Goal: Transaction & Acquisition: Purchase product/service

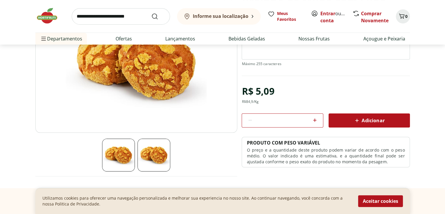
scroll to position [59, 0]
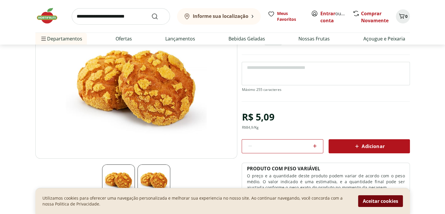
click at [365, 202] on button "Aceitar cookies" at bounding box center [380, 201] width 45 height 12
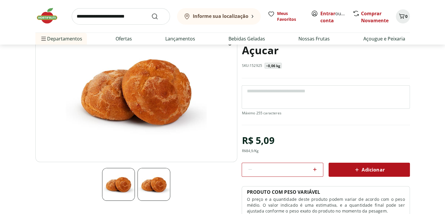
scroll to position [29, 0]
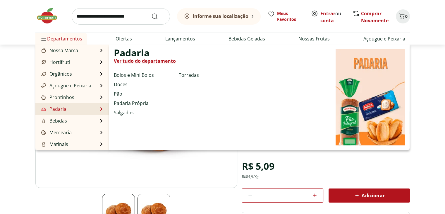
click at [83, 108] on li "Padaria Padaria Ver tudo do departamento Bolos e Mini Bolos Doces Pão Padaria P…" at bounding box center [72, 109] width 74 height 12
click at [117, 103] on link "Padaria Própria" at bounding box center [131, 103] width 35 height 7
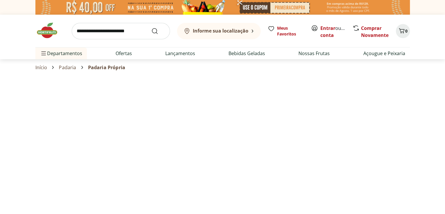
select select "**********"
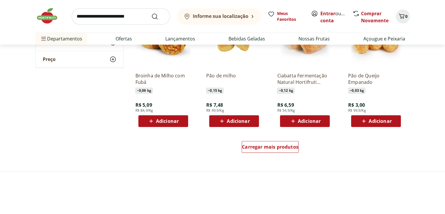
scroll to position [351, 0]
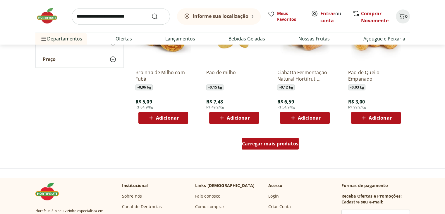
click at [279, 142] on span "Carregar mais produtos" at bounding box center [270, 143] width 56 height 5
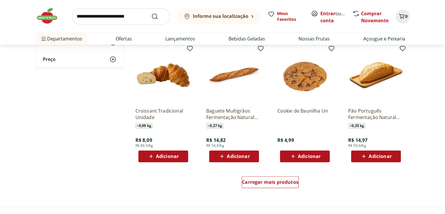
scroll to position [698, 0]
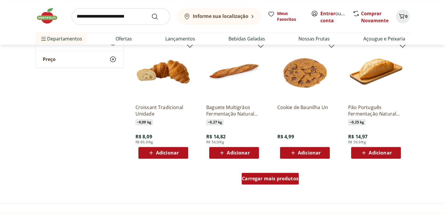
click at [277, 182] on div "Carregar mais produtos" at bounding box center [270, 178] width 57 height 12
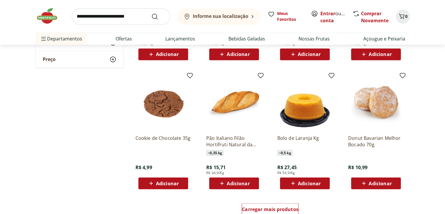
scroll to position [1137, 0]
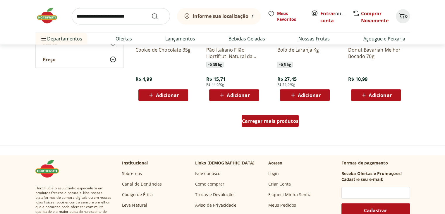
click at [260, 122] on span "Carregar mais produtos" at bounding box center [270, 121] width 56 height 5
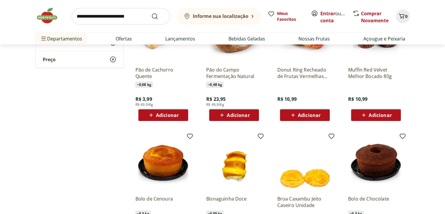
scroll to position [1371, 0]
